Goal: Task Accomplishment & Management: Manage account settings

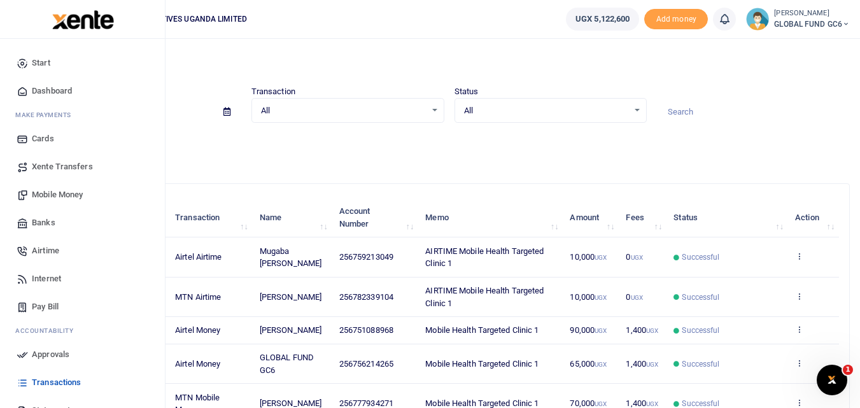
click at [59, 195] on span "Mobile Money" at bounding box center [57, 194] width 51 height 13
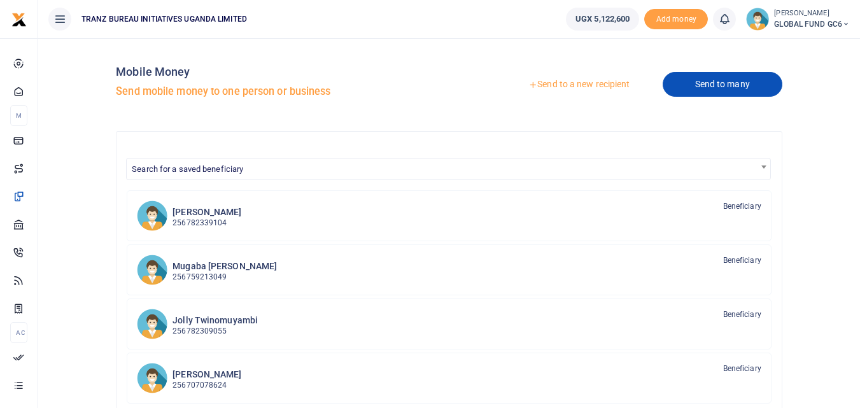
click at [712, 93] on link "Send to many" at bounding box center [723, 84] width 120 height 25
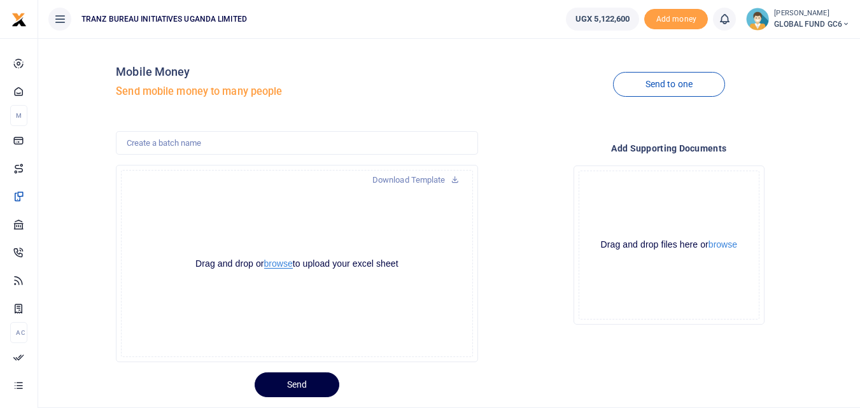
click at [270, 265] on button "browse" at bounding box center [278, 264] width 29 height 10
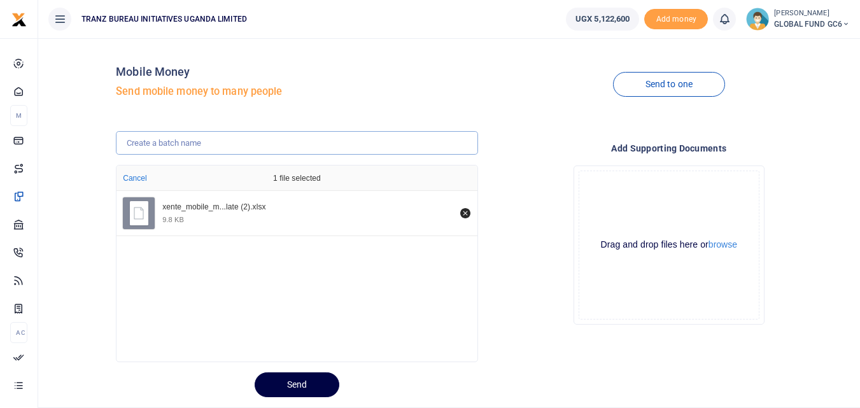
click at [204, 147] on input "text" at bounding box center [297, 143] width 362 height 24
click at [492, 163] on div "Drop your files here Drag and drop files here or browse Powered by Uppy" at bounding box center [669, 245] width 362 height 180
click at [170, 141] on input "FOLLOW UP 1" at bounding box center [297, 143] width 362 height 24
type input "FOLLOW UPS 1"
click at [510, 142] on h4 "Add supporting Documents" at bounding box center [669, 148] width 362 height 14
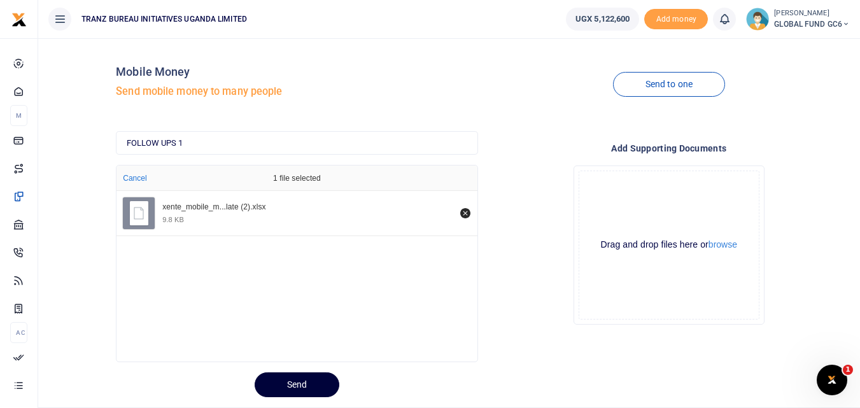
click at [317, 388] on button "Send" at bounding box center [297, 384] width 85 height 25
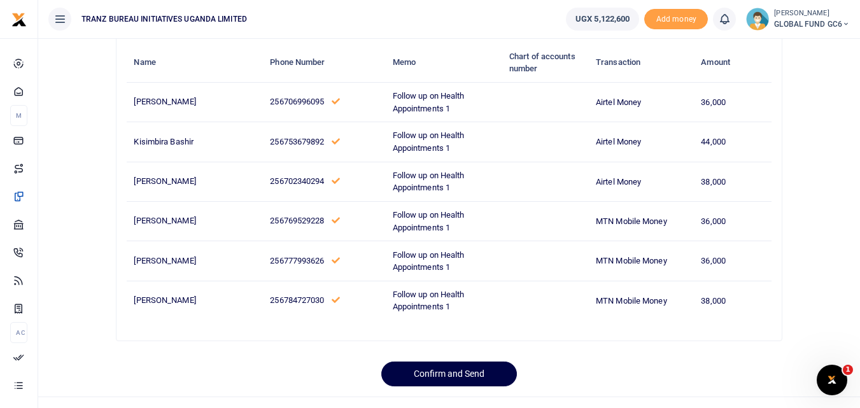
scroll to position [102, 0]
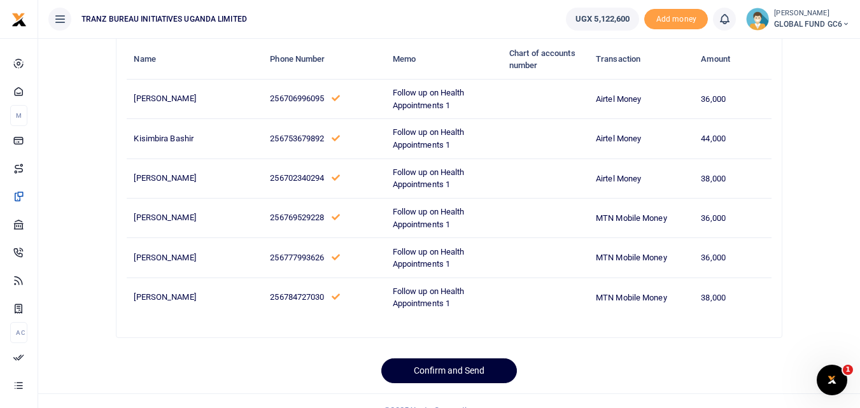
click at [420, 368] on button "Confirm and Send" at bounding box center [449, 370] width 136 height 25
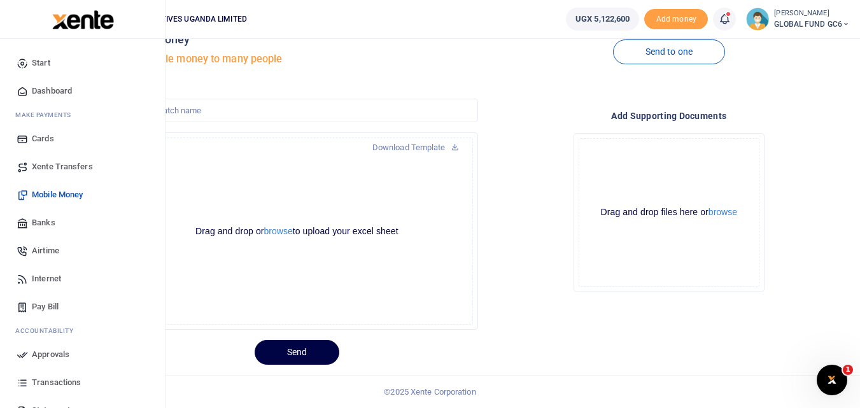
click at [50, 248] on span "Airtime" at bounding box center [45, 250] width 27 height 13
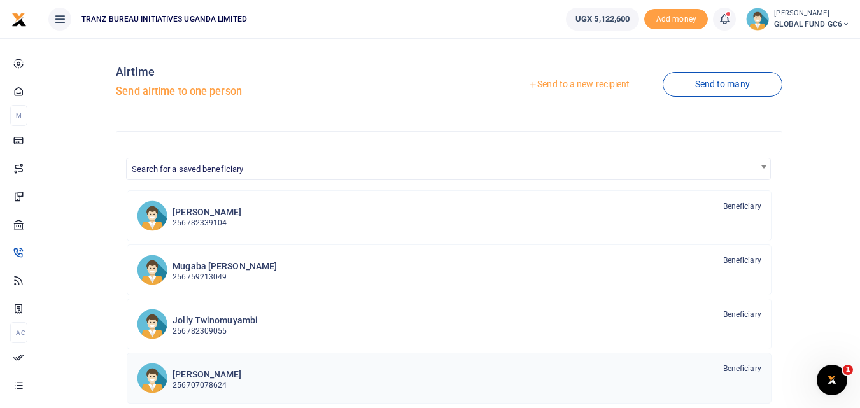
click at [225, 372] on h6 "[PERSON_NAME]" at bounding box center [207, 374] width 69 height 11
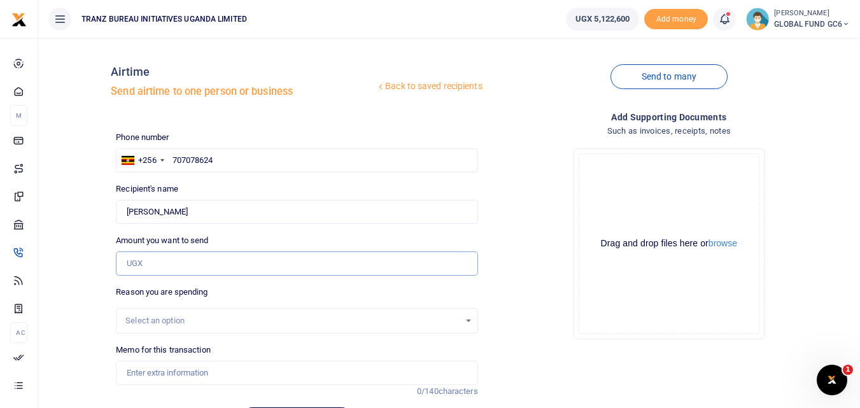
click at [156, 264] on input "Amount you want to send" at bounding box center [297, 263] width 362 height 24
type input "10,000"
click at [157, 317] on div "Select an option" at bounding box center [292, 321] width 334 height 13
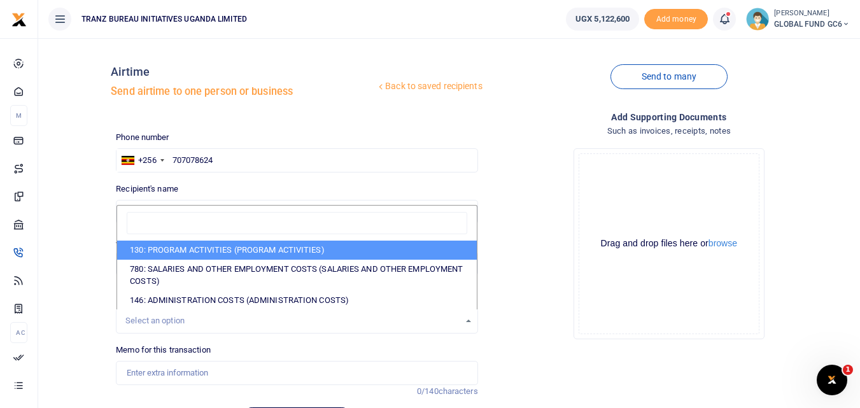
click at [180, 249] on li "130: PROGRAM ACTIVITIES (PROGRAM ACTIVITIES)" at bounding box center [296, 250] width 359 height 19
select select "5376"
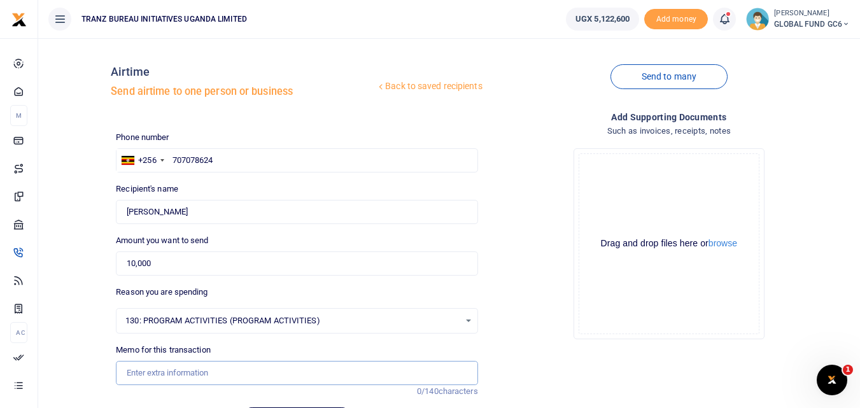
click at [137, 370] on input "Memo for this transaction" at bounding box center [297, 373] width 362 height 24
type input "AIRTIME FOLLOW UP ON HEALTH APPOINTMENT 1"
click at [548, 361] on div "Add supporting Documents Such as invoices, receipts, notes Drop your files here…" at bounding box center [669, 276] width 372 height 333
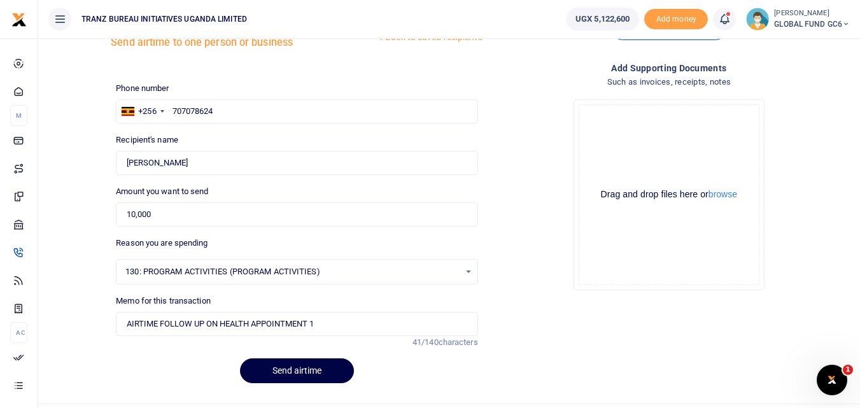
scroll to position [51, 0]
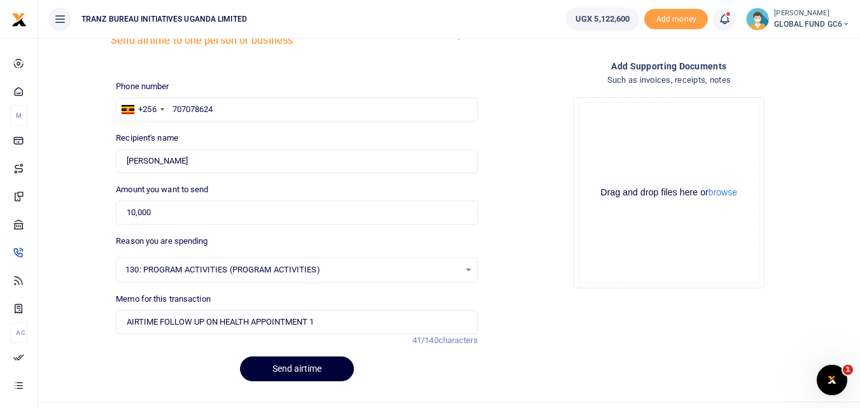
click at [305, 362] on button "Send airtime" at bounding box center [297, 369] width 114 height 25
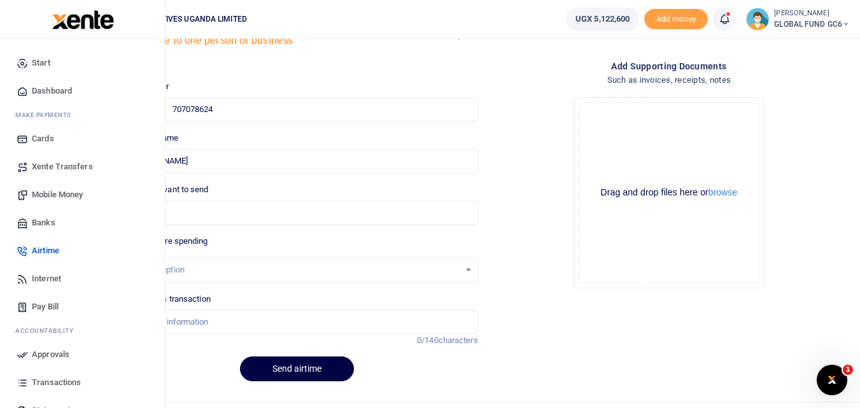
click at [46, 193] on span "Mobile Money" at bounding box center [57, 194] width 51 height 13
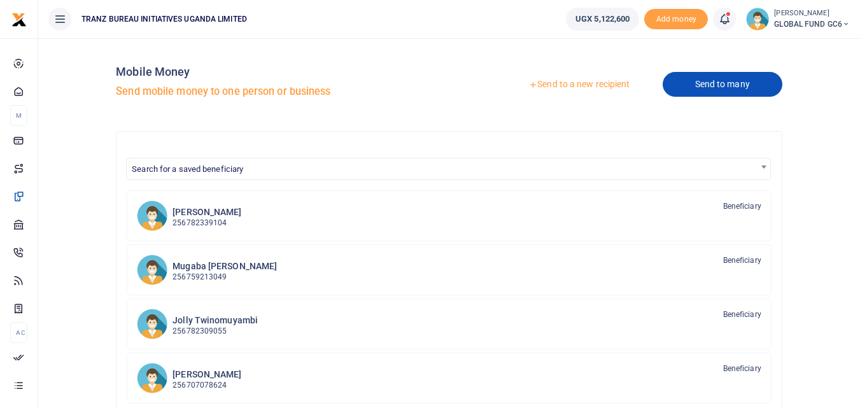
click at [718, 95] on link "Send to many" at bounding box center [723, 84] width 120 height 25
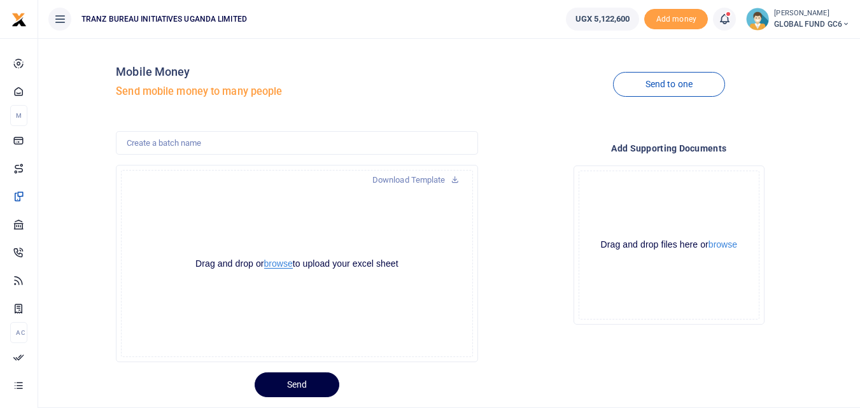
click at [276, 261] on button "browse" at bounding box center [278, 264] width 29 height 10
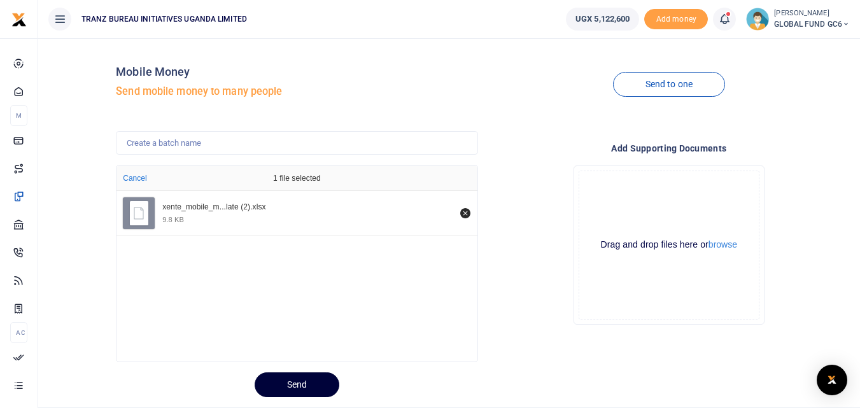
click at [285, 385] on button "Send" at bounding box center [297, 384] width 85 height 25
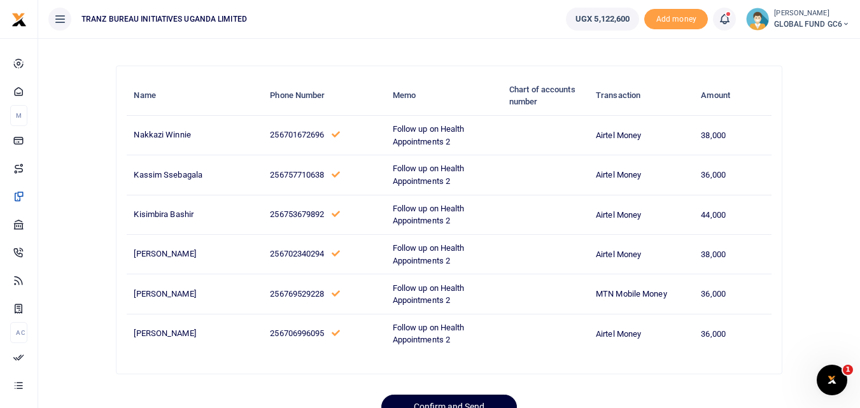
scroll to position [120, 0]
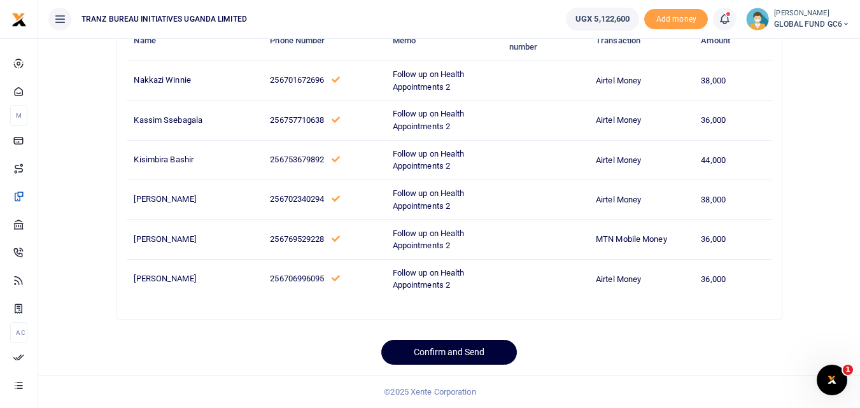
click at [411, 352] on button "Confirm and Send" at bounding box center [449, 352] width 136 height 25
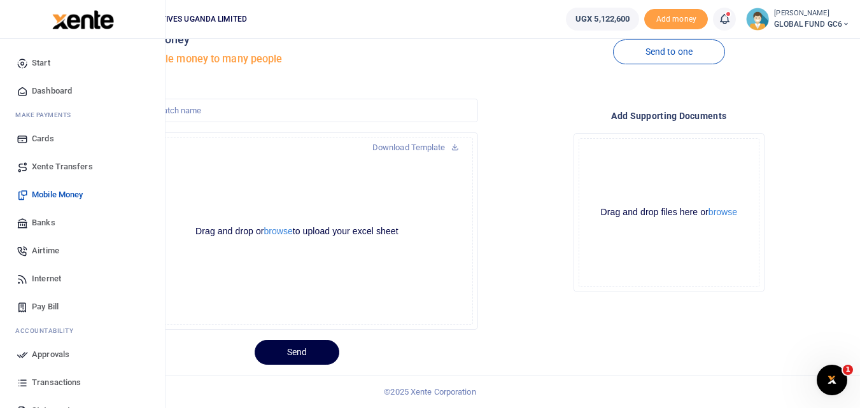
click at [46, 250] on span "Airtime" at bounding box center [45, 250] width 27 height 13
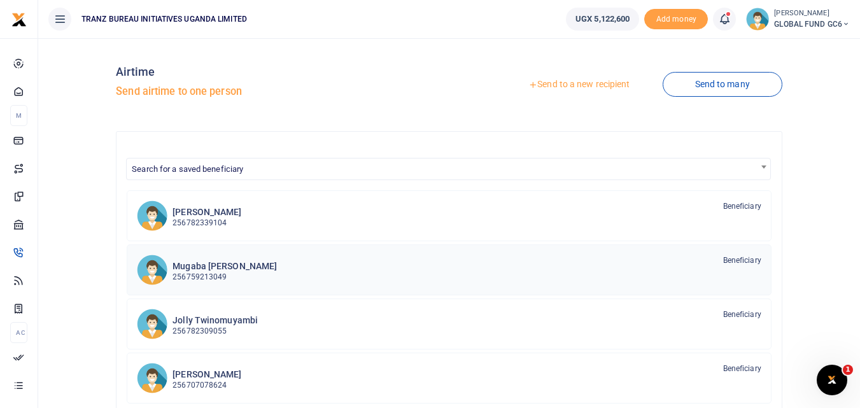
click at [241, 269] on div "Mugaba Jonas 256759213049 Beneficiary" at bounding box center [467, 269] width 589 height 29
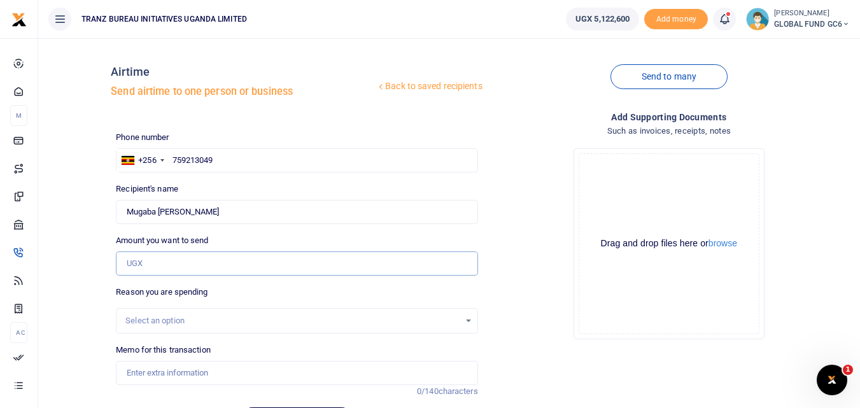
click at [151, 260] on input "Amount you want to send" at bounding box center [297, 263] width 362 height 24
type input "10,000"
click at [156, 318] on div "Select an option" at bounding box center [292, 321] width 334 height 13
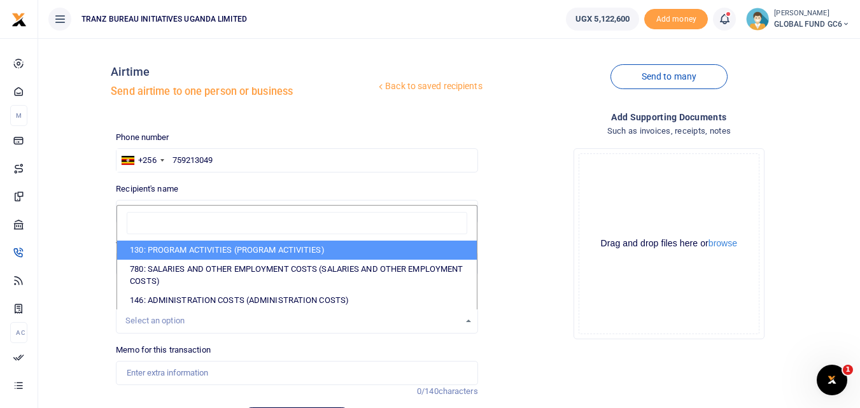
click at [207, 253] on li "130: PROGRAM ACTIVITIES (PROGRAM ACTIVITIES)" at bounding box center [296, 250] width 359 height 19
select select "5376"
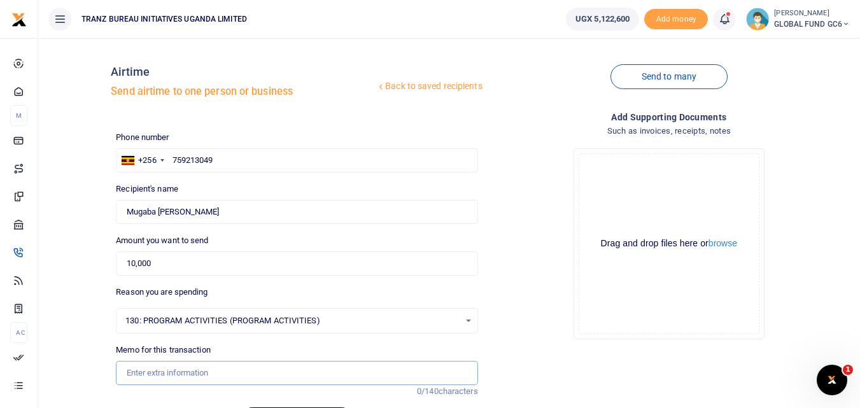
click at [164, 369] on input "Memo for this transaction" at bounding box center [297, 373] width 362 height 24
click at [342, 374] on input "AIRTIME FOLLOW UP ON HEALTH APPOINTMENT 1" at bounding box center [297, 373] width 362 height 24
type input "AIRTIME FOLLOW UP ON HEALTH APPOINTMENT 2"
click at [510, 355] on div "Add supporting Documents Such as invoices, receipts, notes Drop your files here…" at bounding box center [669, 276] width 372 height 333
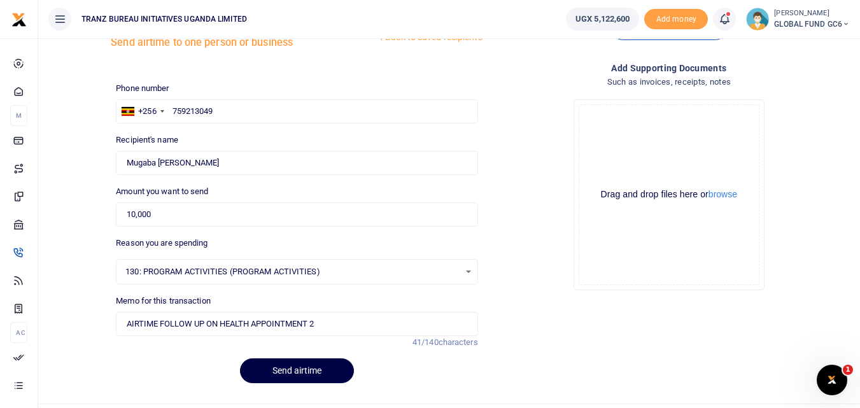
scroll to position [51, 0]
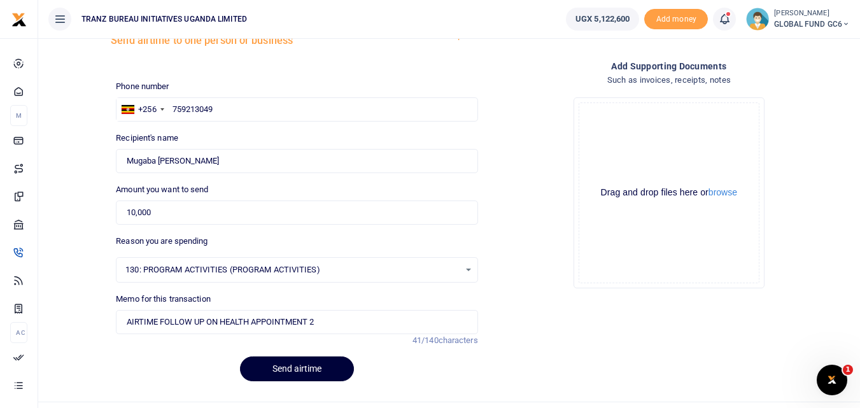
click at [298, 374] on button "Send airtime" at bounding box center [297, 369] width 114 height 25
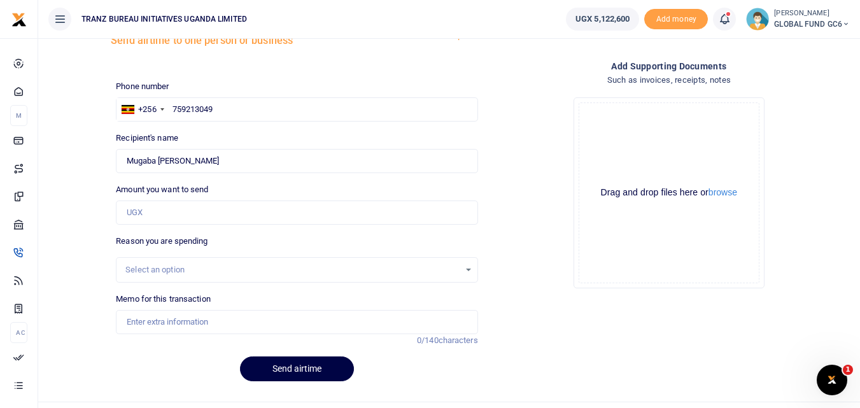
click at [532, 329] on div "Add supporting Documents Such as invoices, receipts, notes Drop your files here…" at bounding box center [669, 225] width 372 height 333
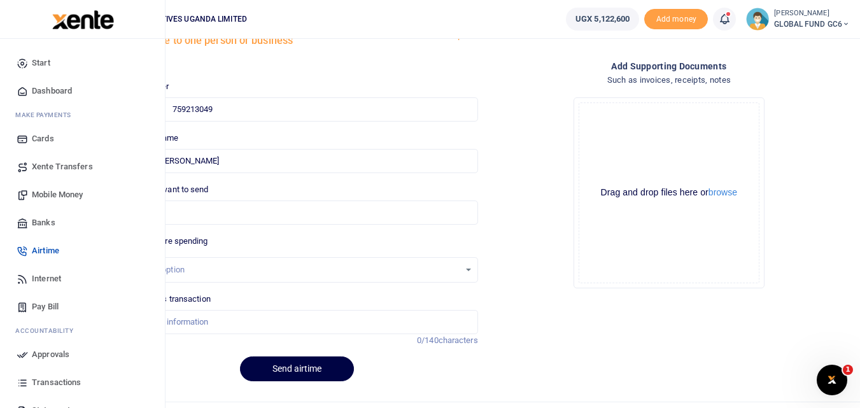
click at [48, 195] on span "Mobile Money" at bounding box center [57, 194] width 51 height 13
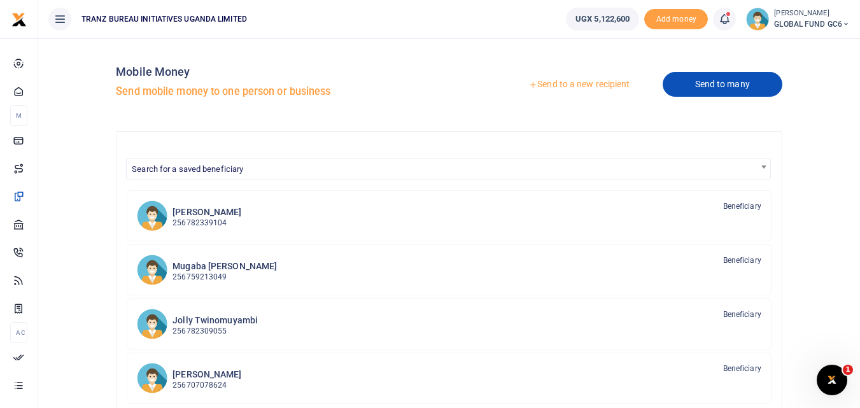
click at [721, 83] on link "Send to many" at bounding box center [723, 84] width 120 height 25
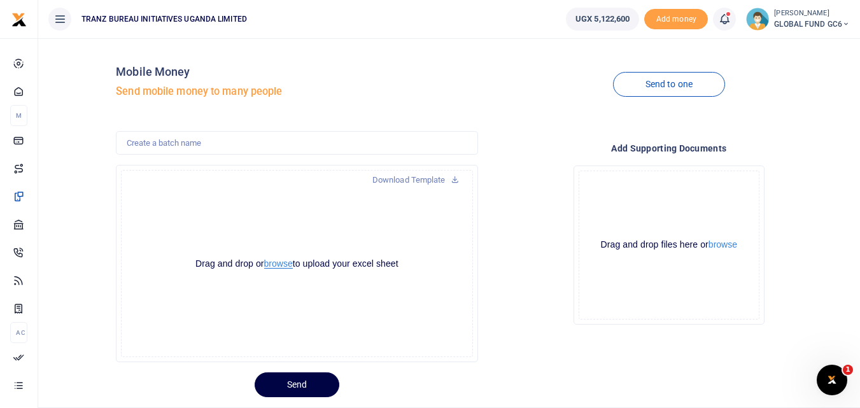
click at [286, 265] on button "browse" at bounding box center [278, 264] width 29 height 10
click at [225, 145] on input "text" at bounding box center [297, 143] width 362 height 24
type input "FOLLOW UPS 3"
click at [172, 218] on div "Drag and drop or browse to upload your excel sheet Powered by Uppy" at bounding box center [296, 263] width 351 height 187
click at [272, 265] on button "browse" at bounding box center [278, 264] width 29 height 10
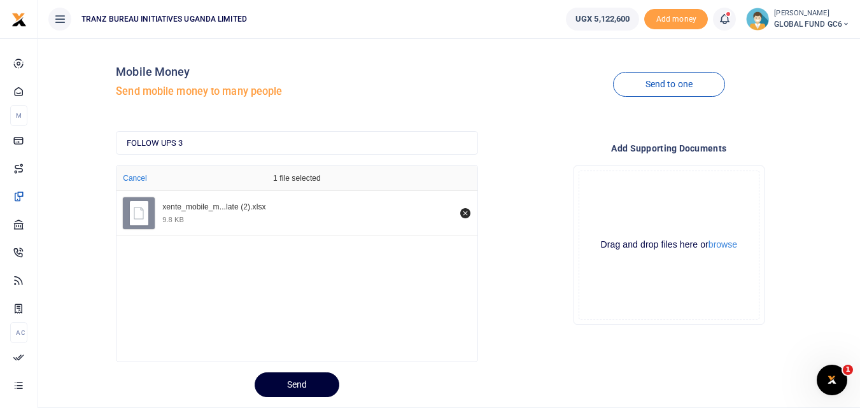
click at [274, 386] on button "Send" at bounding box center [297, 384] width 85 height 25
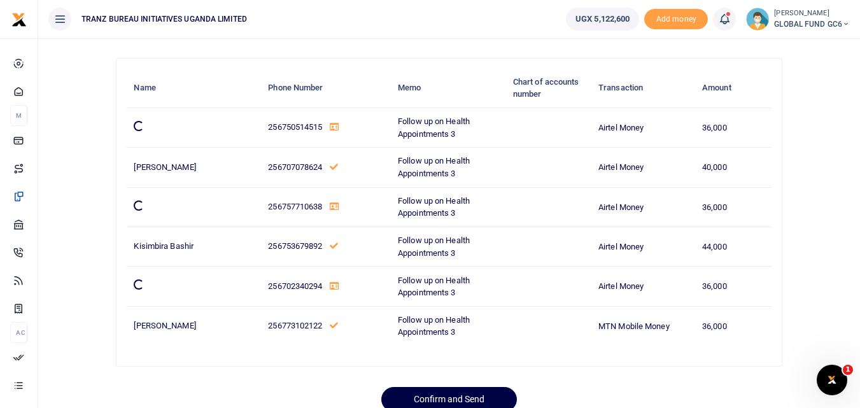
scroll to position [76, 0]
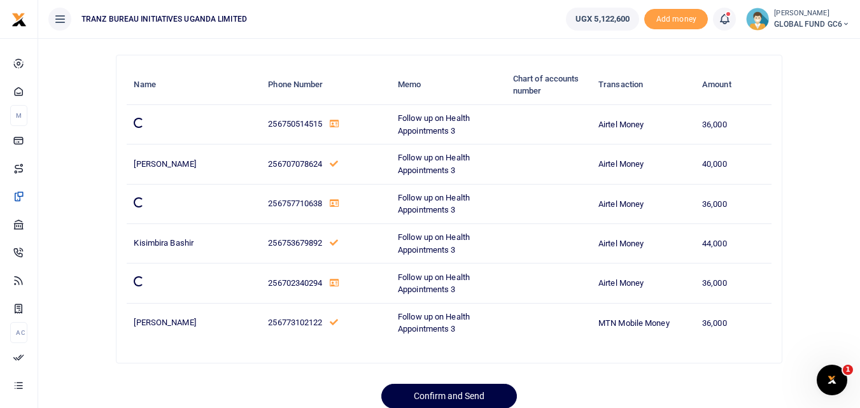
click at [180, 383] on div "Confirm and Send" at bounding box center [449, 391] width 677 height 35
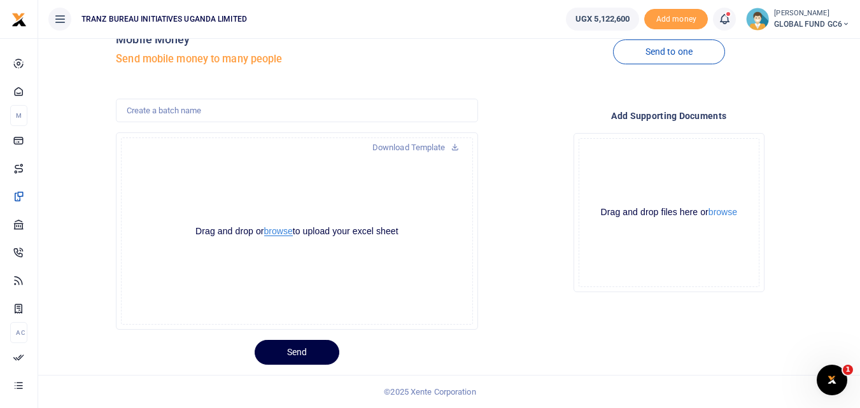
click at [281, 236] on button "browse" at bounding box center [278, 232] width 29 height 10
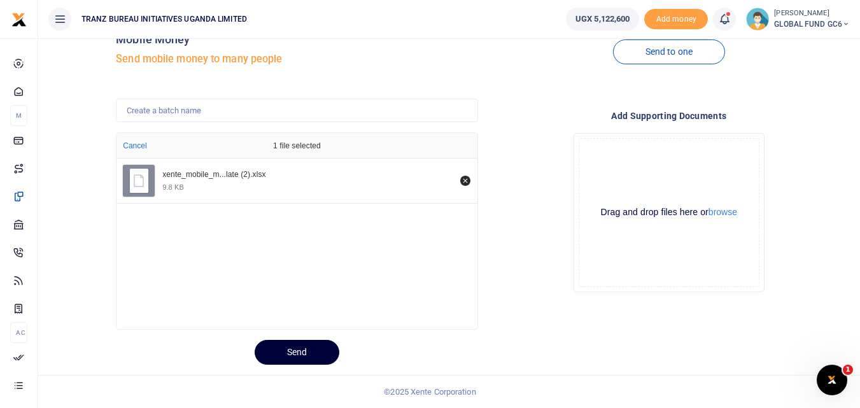
click at [282, 351] on button "Send" at bounding box center [297, 352] width 85 height 25
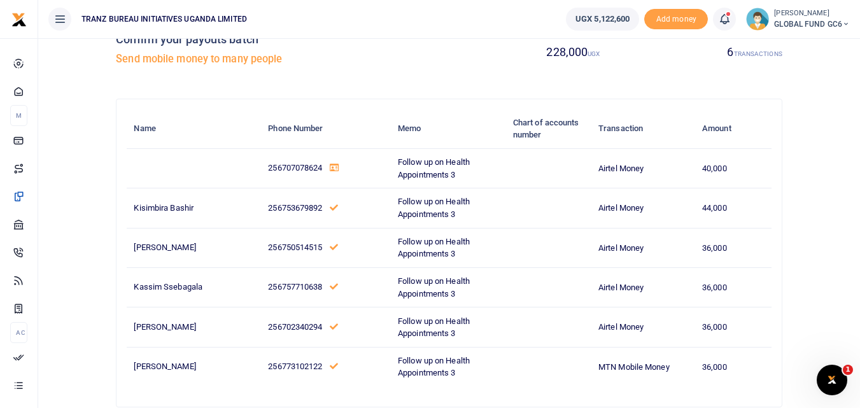
click at [330, 170] on icon at bounding box center [335, 168] width 10 height 8
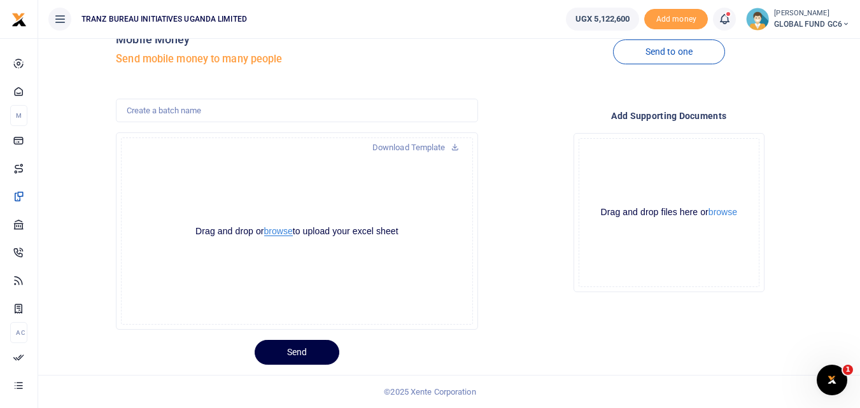
click at [284, 232] on button "browse" at bounding box center [278, 232] width 29 height 10
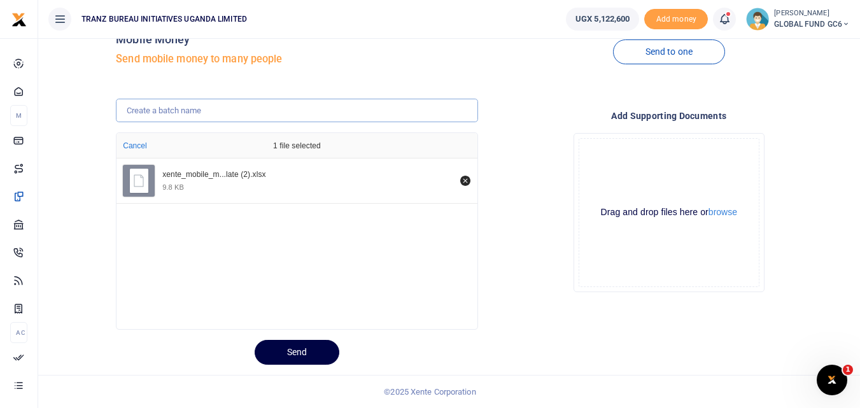
click at [197, 111] on input "text" at bounding box center [297, 111] width 362 height 24
type input "FOLLOW UPS 3"
click at [207, 258] on div "xente_mobile_m...late (2).xlsx 9.8 KB" at bounding box center [297, 241] width 360 height 164
click at [274, 355] on button "Send" at bounding box center [297, 352] width 85 height 25
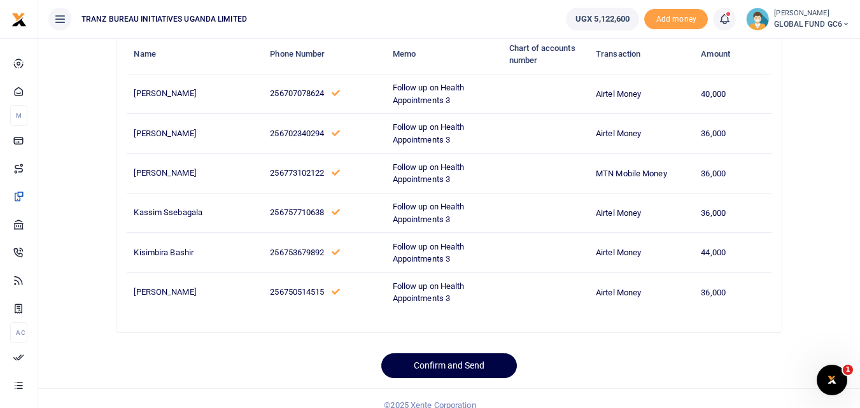
scroll to position [109, 0]
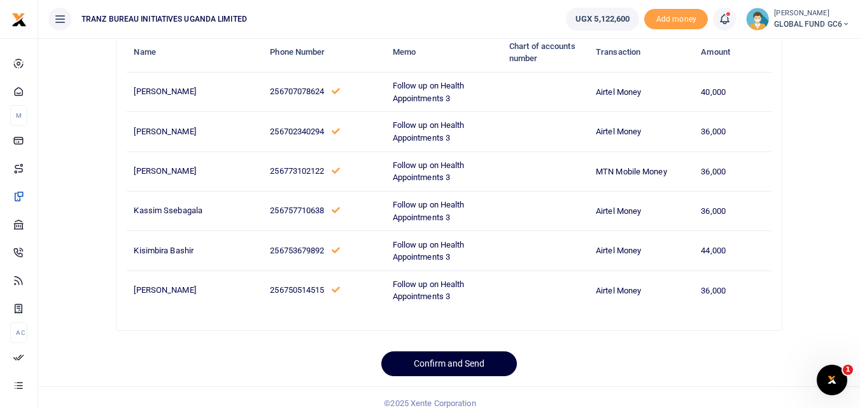
click at [414, 365] on button "Confirm and Send" at bounding box center [449, 363] width 136 height 25
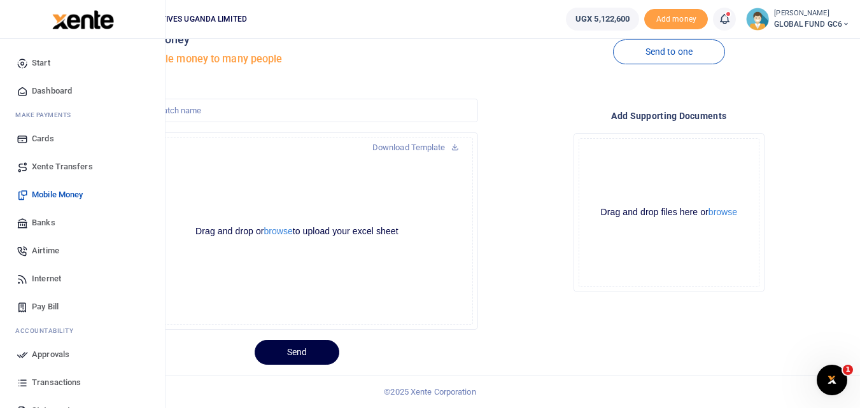
click at [44, 249] on span "Airtime" at bounding box center [45, 250] width 27 height 13
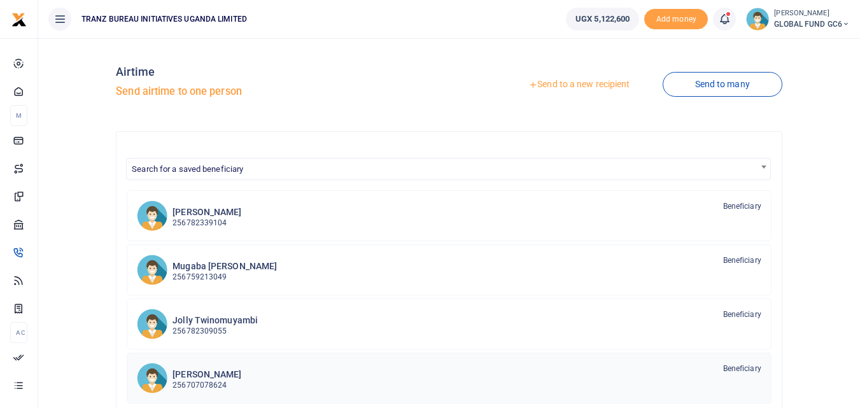
click at [216, 379] on p "256707078624" at bounding box center [207, 385] width 69 height 12
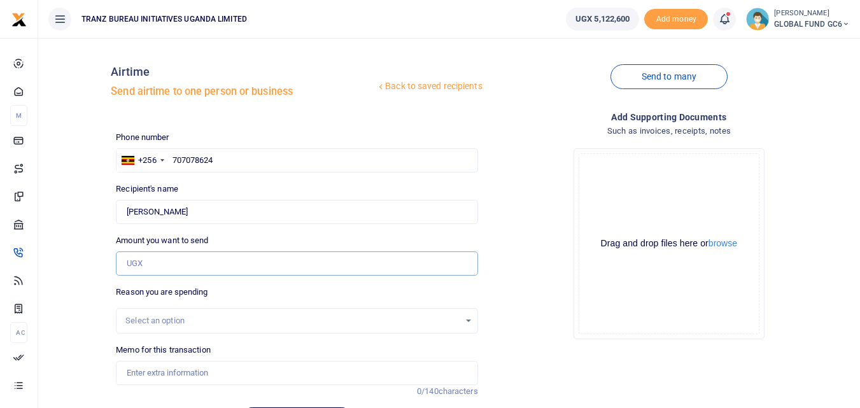
click at [182, 264] on input "Amount you want to send" at bounding box center [297, 263] width 362 height 24
type input "10,000"
click at [169, 319] on div "Select an option" at bounding box center [292, 321] width 334 height 13
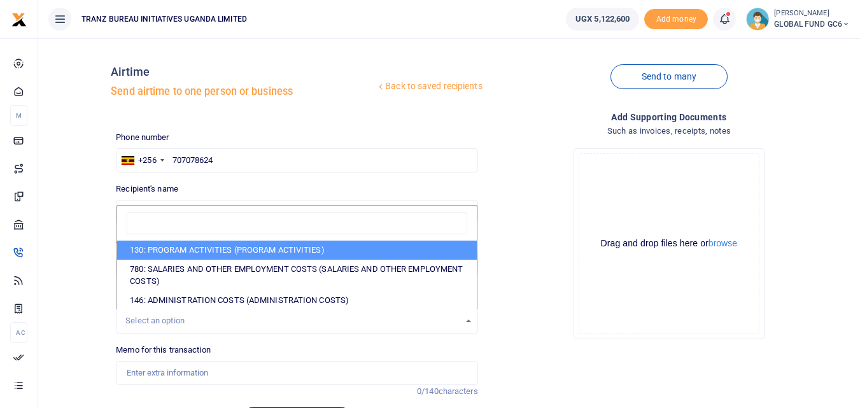
click at [183, 250] on li "130: PROGRAM ACTIVITIES (PROGRAM ACTIVITIES)" at bounding box center [296, 250] width 359 height 19
select select "5376"
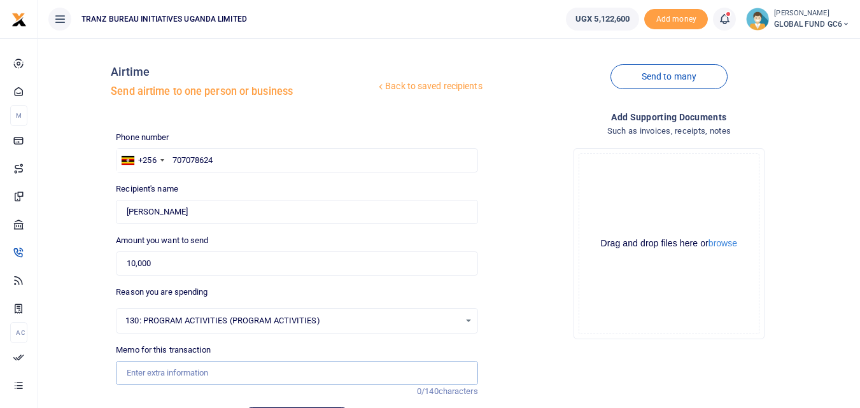
click at [156, 370] on input "Memo for this transaction" at bounding box center [297, 373] width 362 height 24
click at [325, 369] on input "AIRTIME FOLLOW UP ON HEALTH APPOINTMENT 1" at bounding box center [297, 373] width 362 height 24
type input "AIRTIME FOLLOW UP ON HEALTH APPOINTMENT 3"
click at [540, 358] on div "Add supporting Documents Such as invoices, receipts, notes Drop your files here…" at bounding box center [669, 276] width 372 height 333
click at [520, 319] on div "Drop your files here Drag and drop files here or browse Powered by Uppy" at bounding box center [669, 243] width 362 height 211
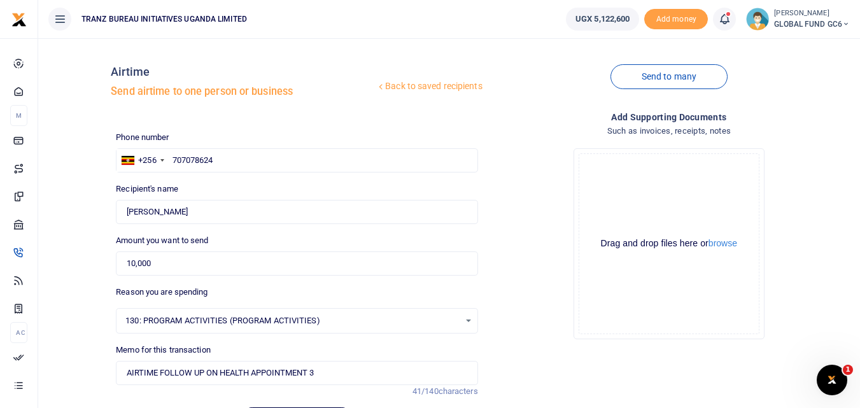
scroll to position [25, 0]
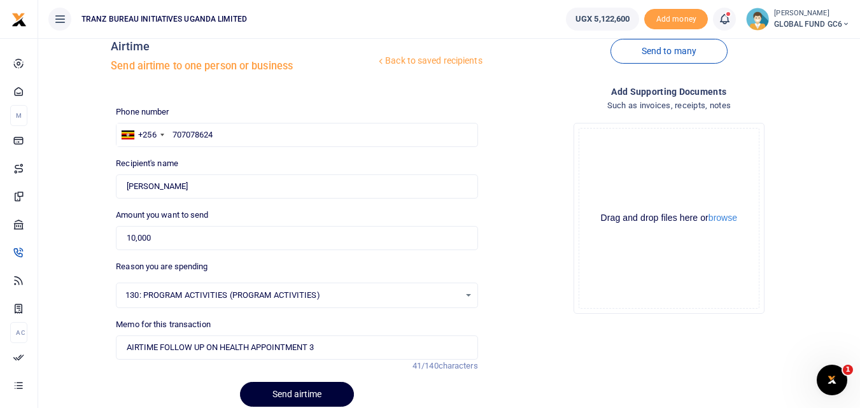
click at [295, 394] on button "Send airtime" at bounding box center [297, 394] width 114 height 25
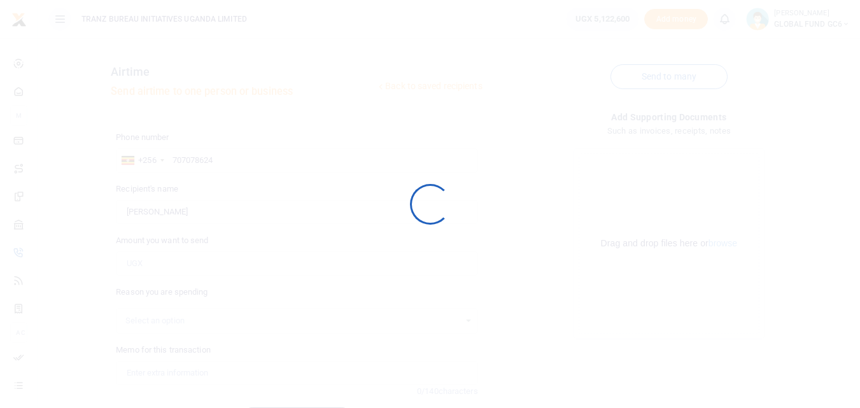
scroll to position [25, 0]
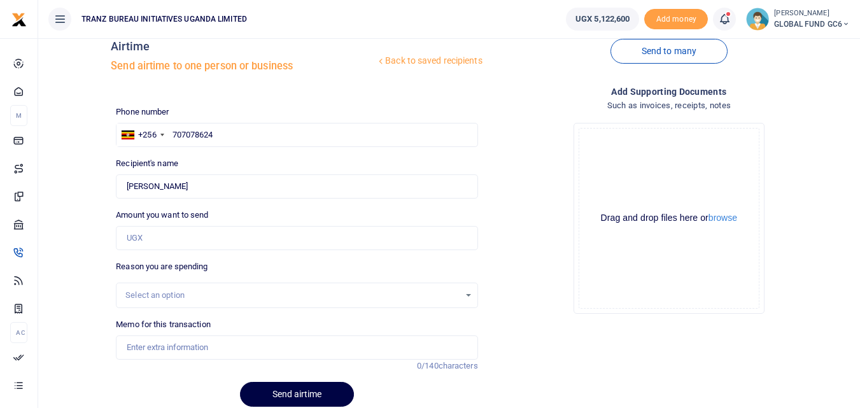
click at [728, 21] on icon at bounding box center [724, 19] width 13 height 14
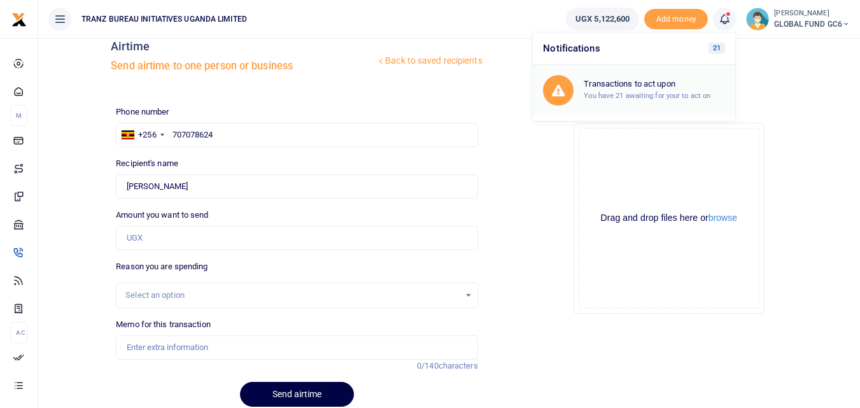
click at [651, 88] on h6 "Transactions to act upon" at bounding box center [654, 84] width 141 height 10
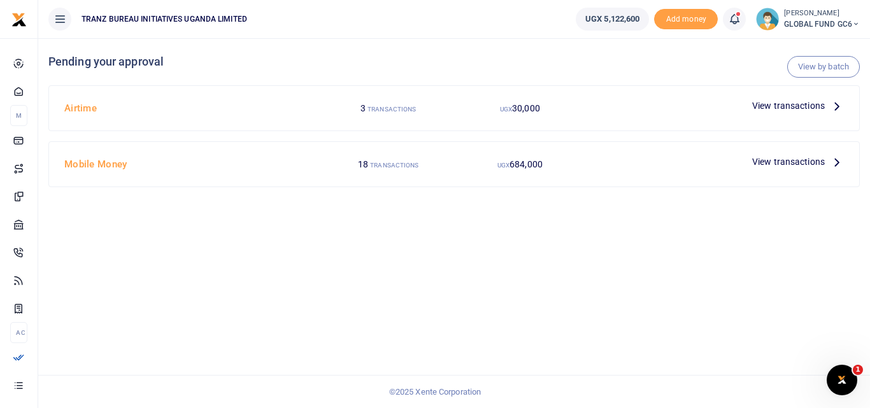
click at [786, 110] on span "View transactions" at bounding box center [788, 106] width 73 height 14
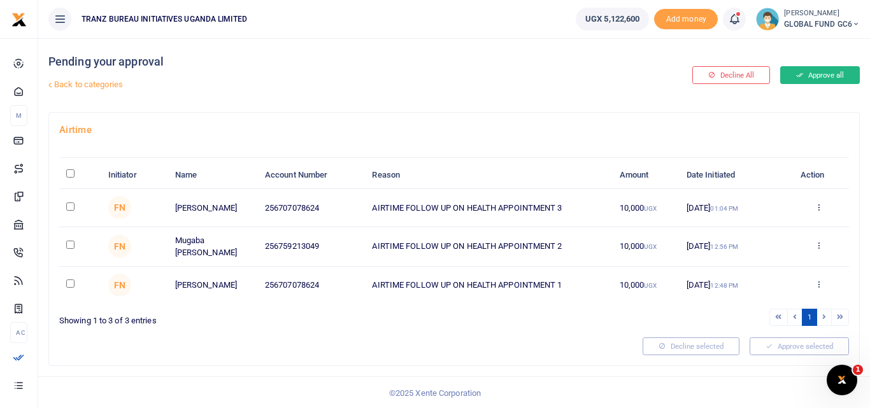
click at [791, 78] on button "Approve all" at bounding box center [820, 75] width 80 height 18
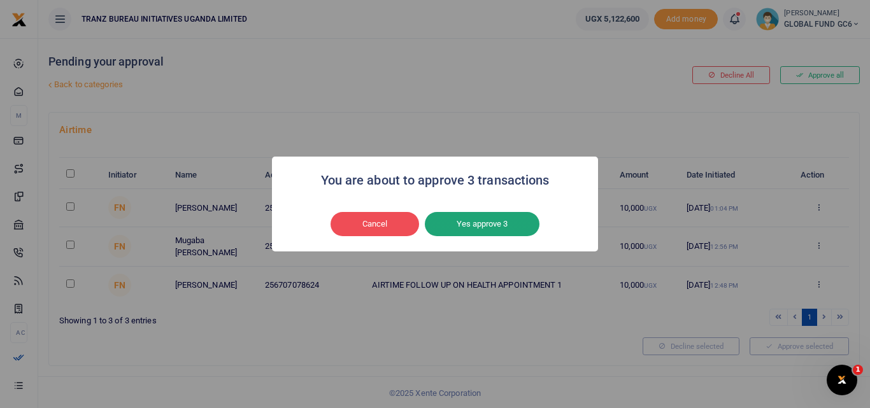
click at [510, 222] on button "Yes approve 3" at bounding box center [482, 224] width 115 height 24
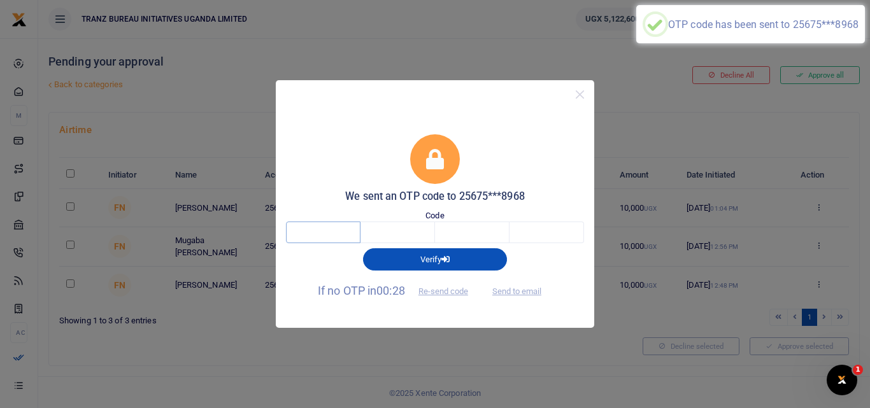
click at [332, 234] on input "text" at bounding box center [323, 233] width 74 height 22
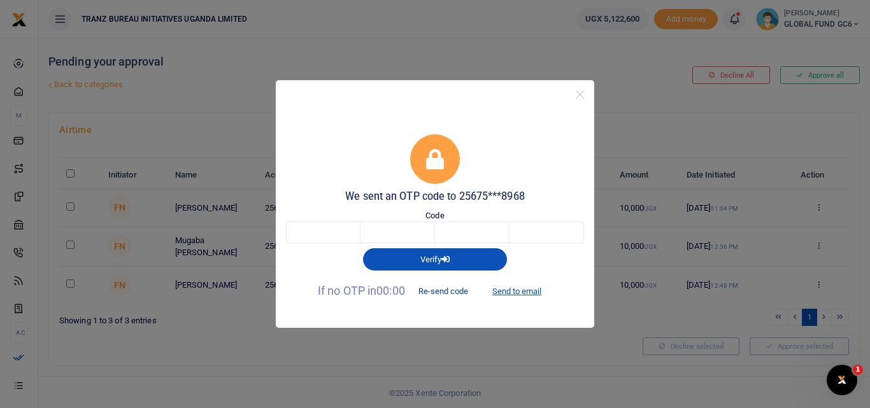
click at [446, 292] on button "Re-send code" at bounding box center [442, 292] width 71 height 22
click at [439, 291] on button "Re-send code" at bounding box center [442, 292] width 71 height 22
click at [437, 294] on button "Re-send code" at bounding box center [442, 292] width 71 height 22
click at [445, 289] on button "Re-send code" at bounding box center [442, 292] width 71 height 22
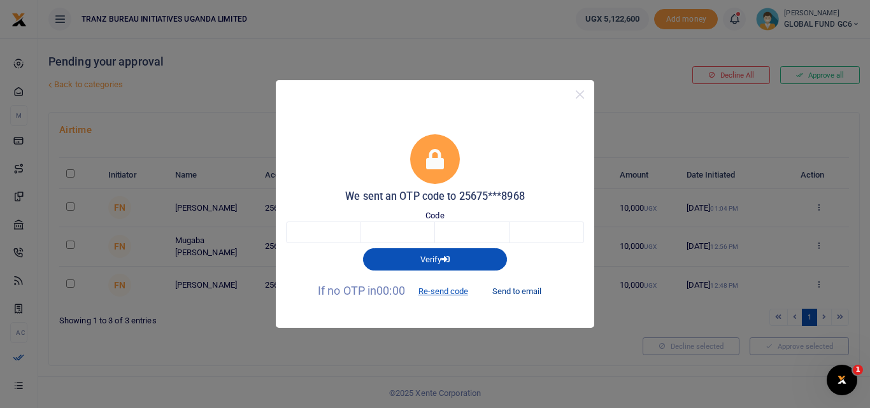
click at [509, 291] on button "Send to email" at bounding box center [516, 292] width 71 height 22
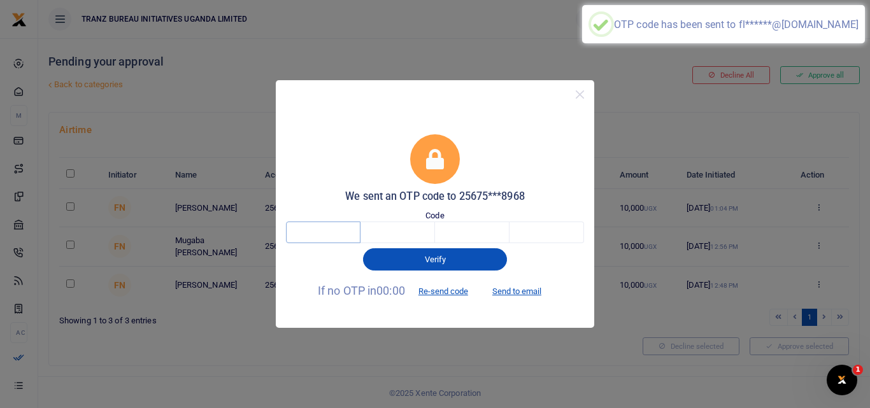
click at [332, 230] on input "text" at bounding box center [323, 233] width 74 height 22
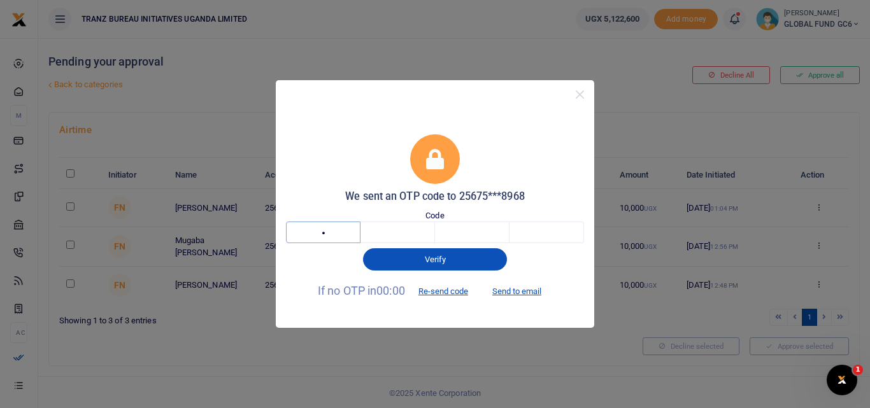
type input "7"
type input "5"
type input "9"
type input "5"
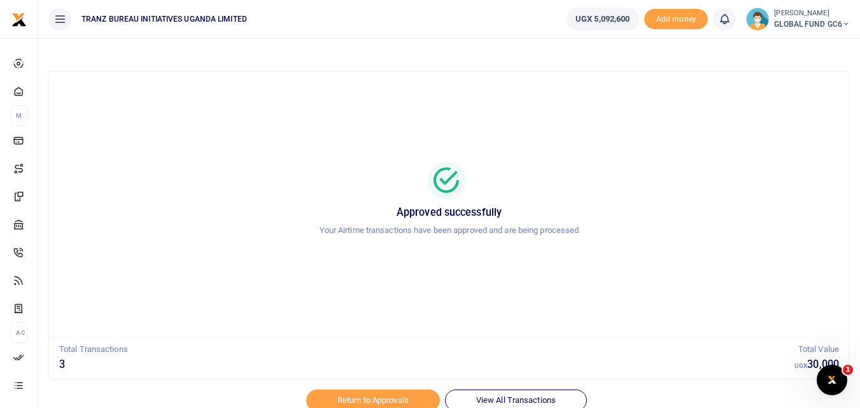
click at [417, 309] on div "Approved successfully Your Airtime transactions have been approved and are bein…" at bounding box center [449, 204] width 770 height 245
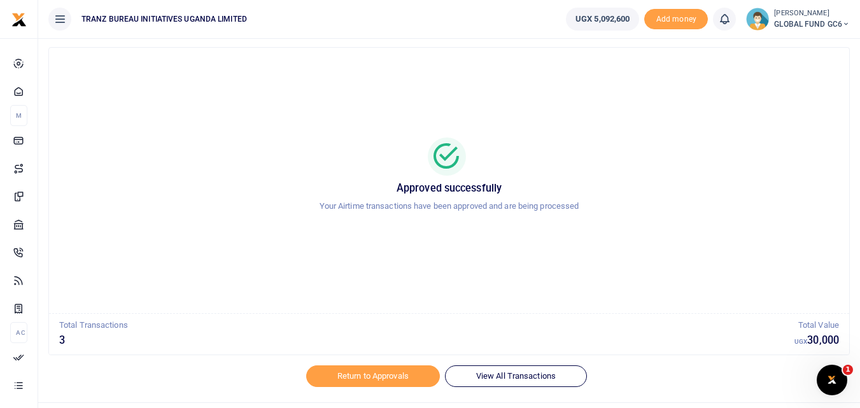
scroll to position [25, 0]
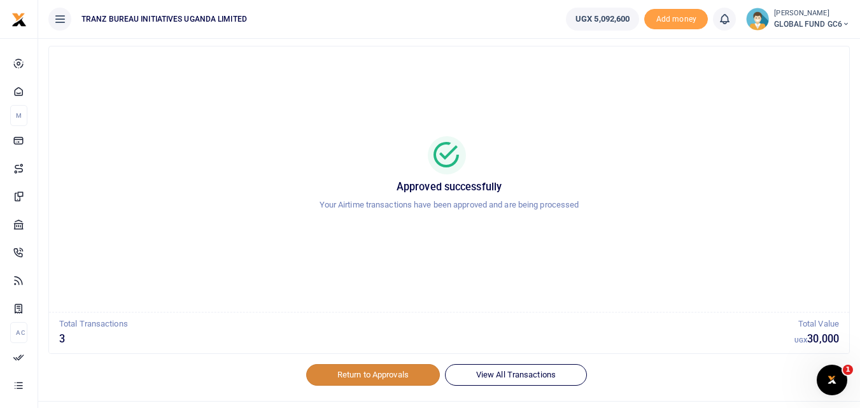
click at [395, 378] on link "Return to Approvals" at bounding box center [373, 375] width 134 height 22
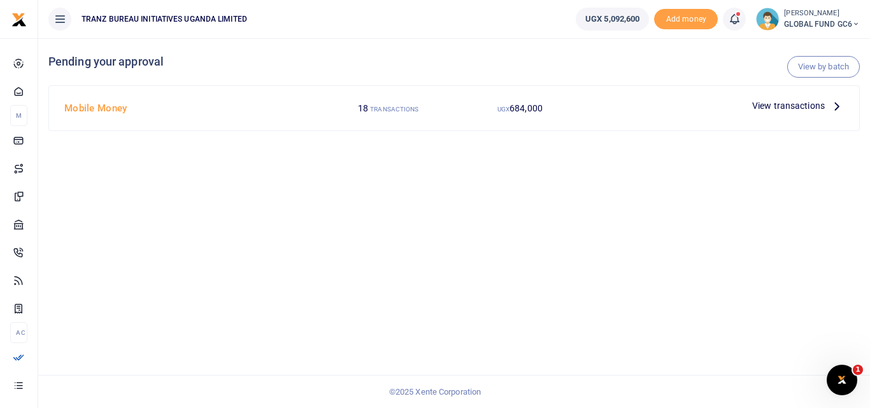
click at [794, 101] on span "View transactions" at bounding box center [788, 106] width 73 height 14
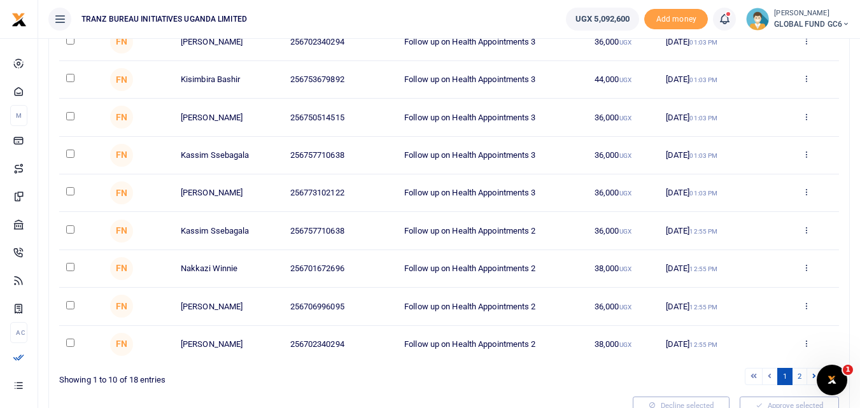
scroll to position [229, 0]
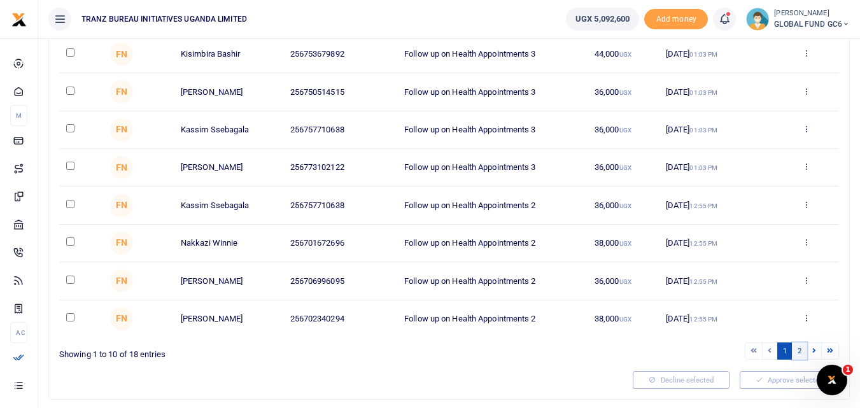
click at [802, 353] on link "2" at bounding box center [799, 351] width 15 height 17
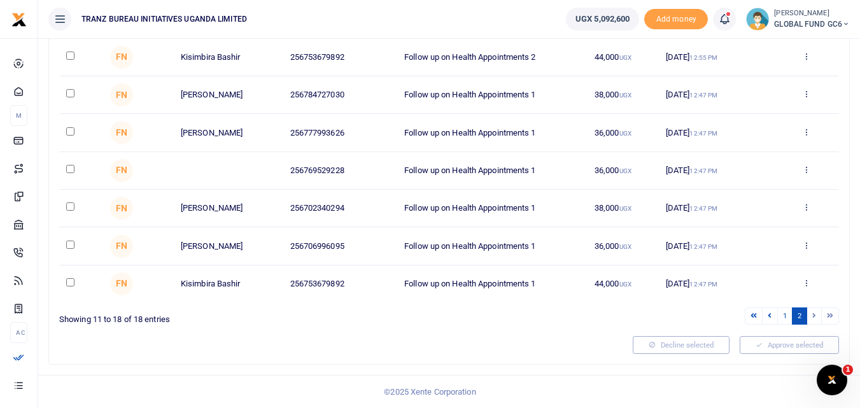
scroll to position [188, 0]
click at [813, 319] on li at bounding box center [814, 316] width 15 height 17
click at [782, 315] on link "1" at bounding box center [784, 316] width 15 height 17
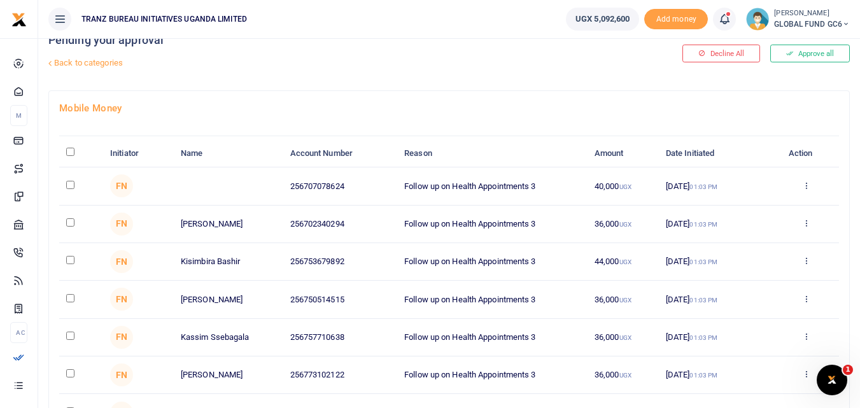
scroll to position [0, 0]
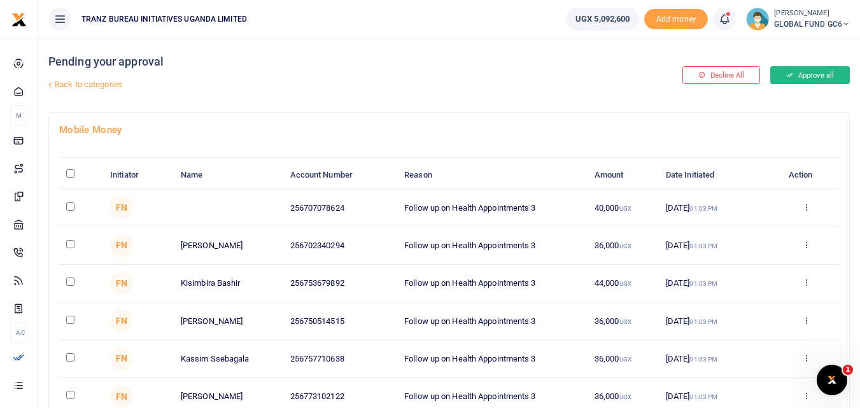
click at [786, 79] on icon at bounding box center [789, 75] width 7 height 9
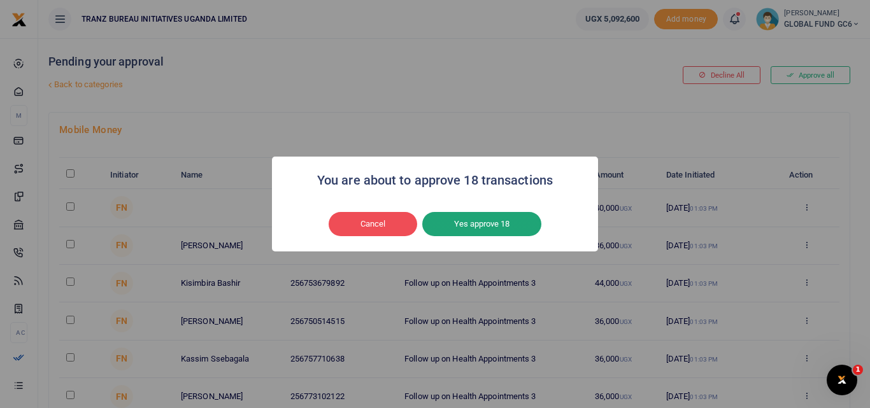
click at [505, 224] on button "Yes approve 18" at bounding box center [481, 224] width 119 height 24
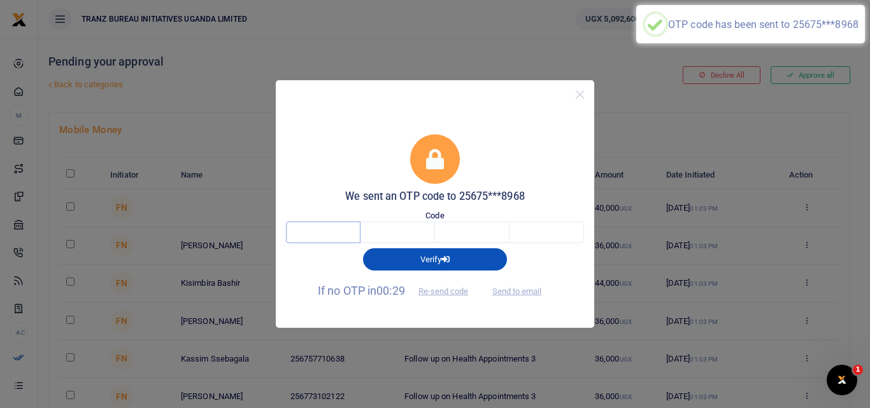
click at [308, 232] on input "text" at bounding box center [323, 233] width 74 height 22
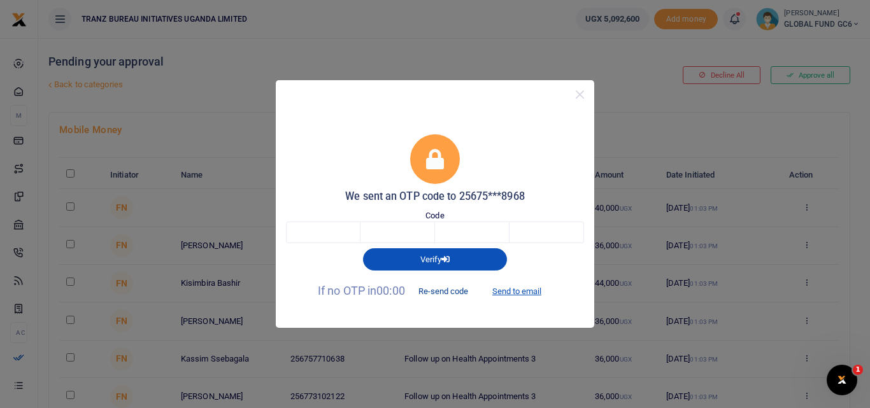
click at [441, 290] on button "Re-send code" at bounding box center [442, 292] width 71 height 22
click at [523, 293] on button "Send to email" at bounding box center [516, 292] width 71 height 22
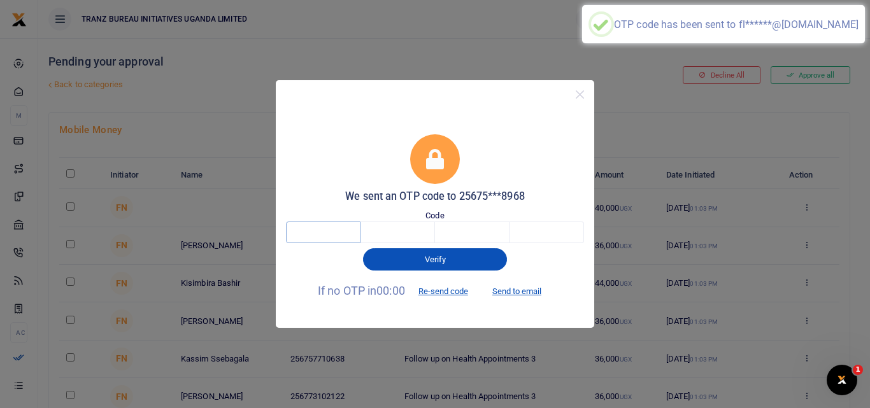
click at [302, 232] on input "text" at bounding box center [323, 233] width 74 height 22
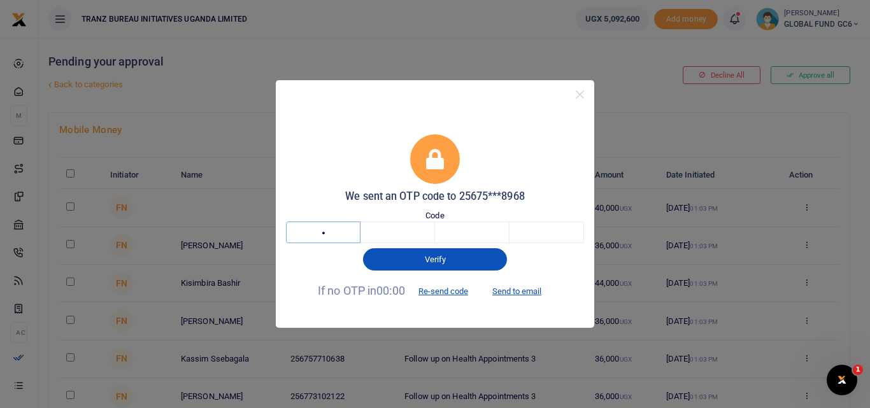
type input "1"
type input "0"
type input "8"
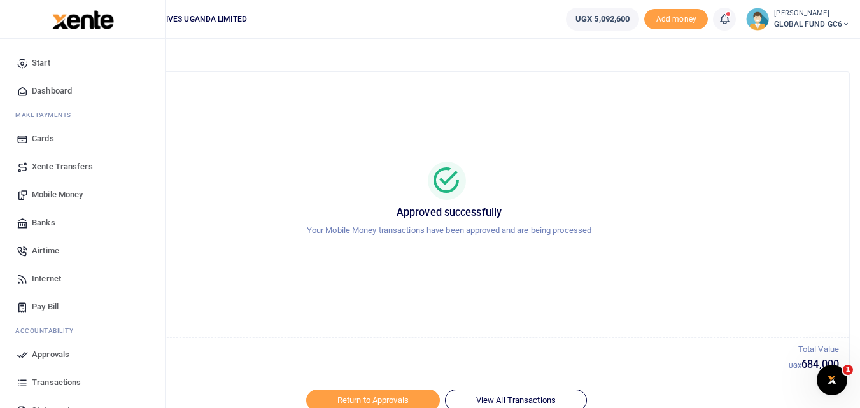
click at [38, 383] on span "Transactions" at bounding box center [56, 382] width 49 height 13
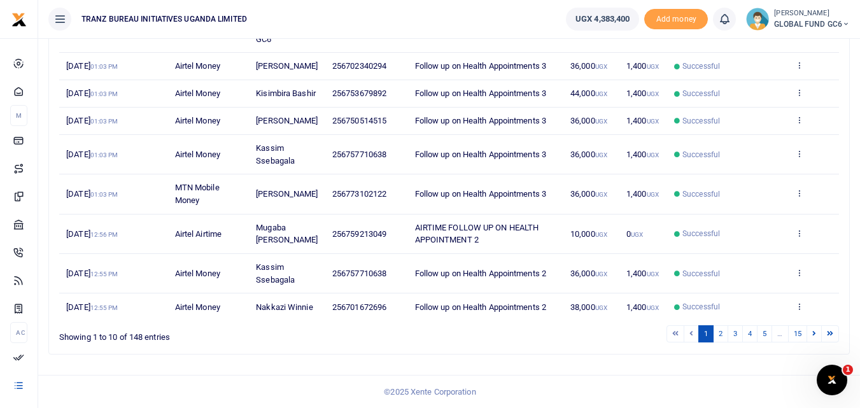
scroll to position [280, 0]
click at [717, 343] on link "2" at bounding box center [720, 333] width 15 height 17
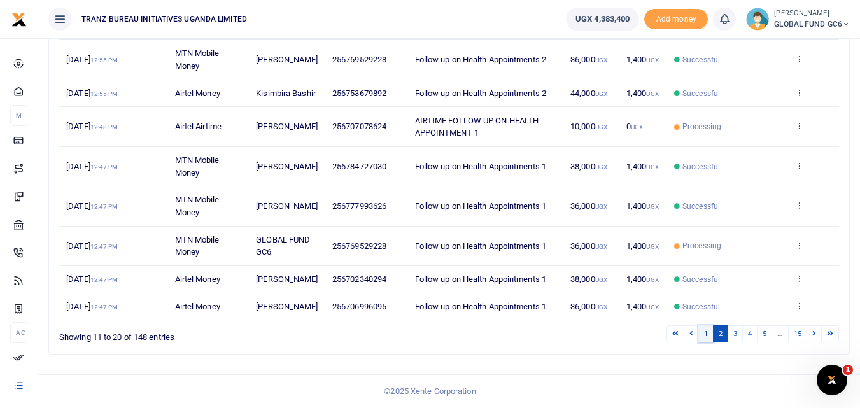
click at [704, 343] on link "1" at bounding box center [705, 333] width 15 height 17
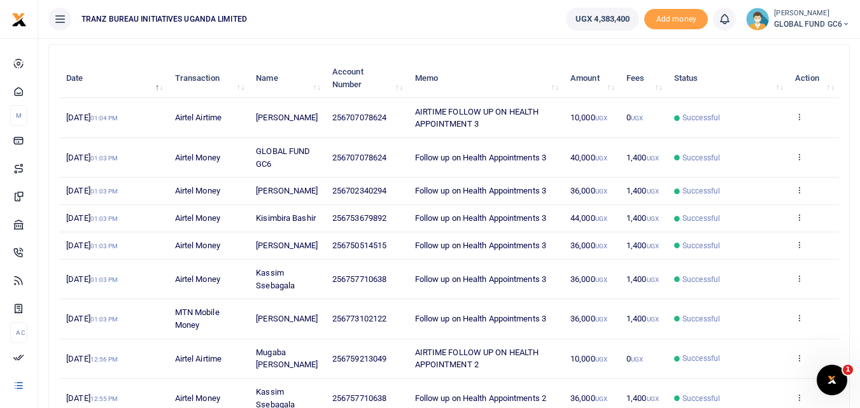
scroll to position [0, 0]
